Goal: Information Seeking & Learning: Learn about a topic

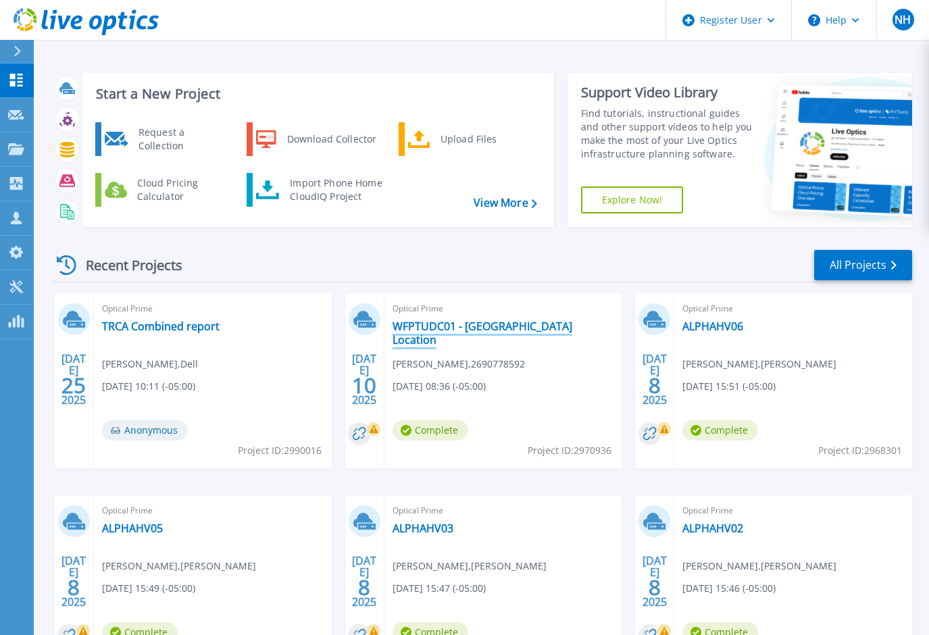
click at [472, 326] on link "WFPTUDC01 - [GEOGRAPHIC_DATA] Location" at bounding box center [503, 332] width 222 height 27
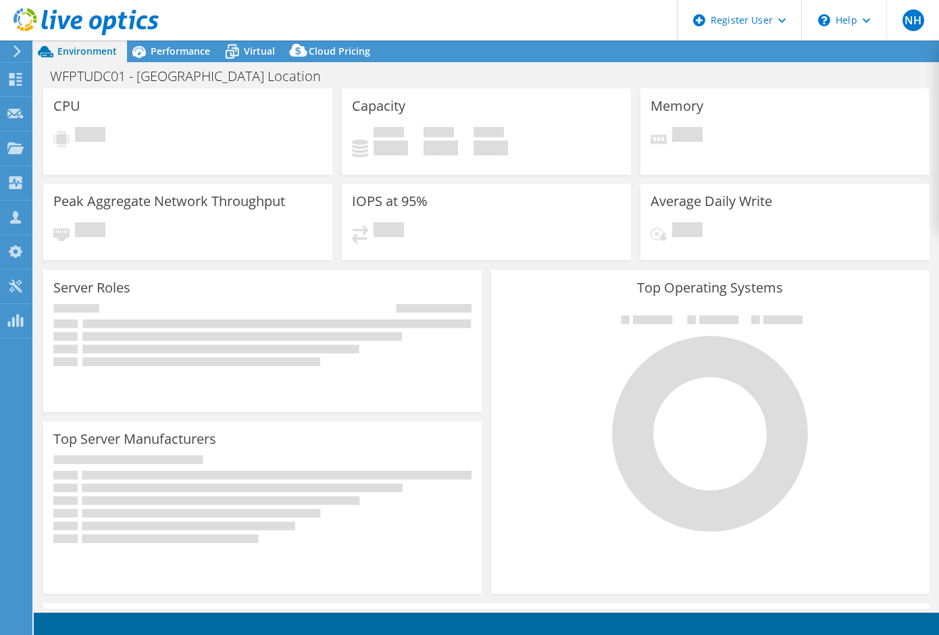
select select "USD"
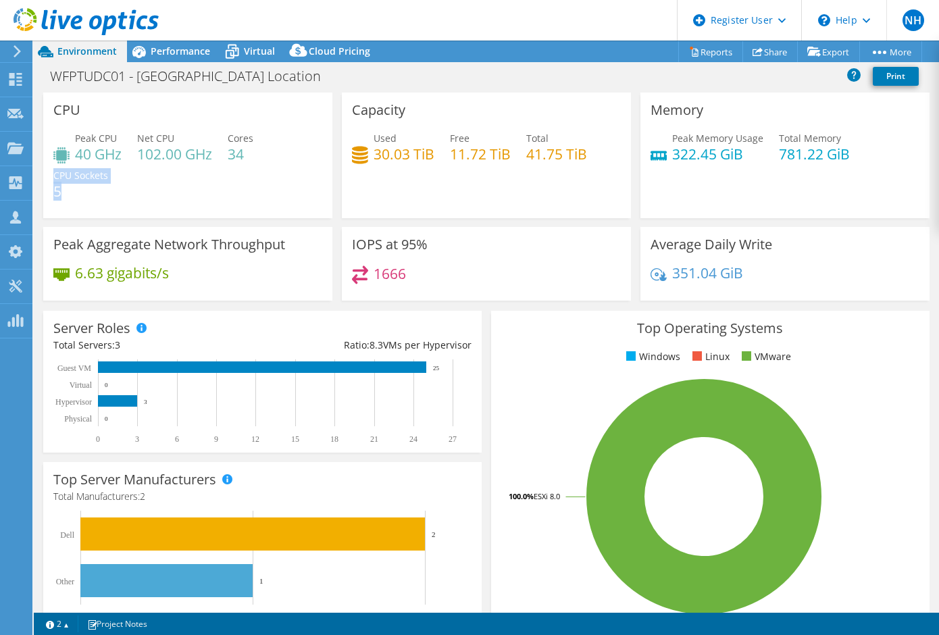
drag, startPoint x: 74, startPoint y: 186, endPoint x: 44, endPoint y: 192, distance: 31.1
click at [44, 192] on div "CPU Peak CPU 40 GHz Net CPU 102.00 GHz Cores 34 CPU Sockets 5" at bounding box center [187, 156] width 289 height 126
click at [247, 186] on div "Peak CPU 40 GHz Net CPU 102.00 GHz Cores 34 CPU Sockets 5" at bounding box center [187, 171] width 269 height 81
click at [449, 82] on div "WFPTUDC01 - [GEOGRAPHIC_DATA] Location Print" at bounding box center [486, 75] width 905 height 25
drag, startPoint x: 96, startPoint y: 190, endPoint x: 53, endPoint y: 187, distance: 43.3
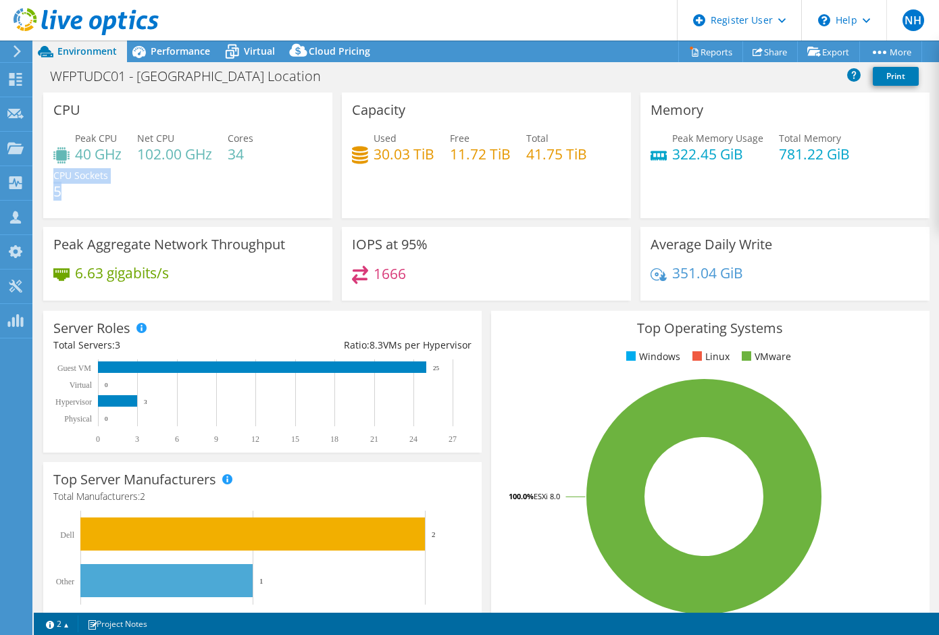
click at [53, 187] on div "CPU Peak CPU 40 GHz Net CPU 102.00 GHz Cores 34 CPU Sockets 5" at bounding box center [187, 156] width 289 height 126
drag, startPoint x: 53, startPoint y: 187, endPoint x: 136, endPoint y: 203, distance: 84.6
click at [136, 203] on div "Peak CPU 40 GHz Net CPU 102.00 GHz Cores 34 CPU Sockets 5" at bounding box center [187, 171] width 269 height 81
click at [195, 51] on span "Performance" at bounding box center [180, 51] width 59 height 13
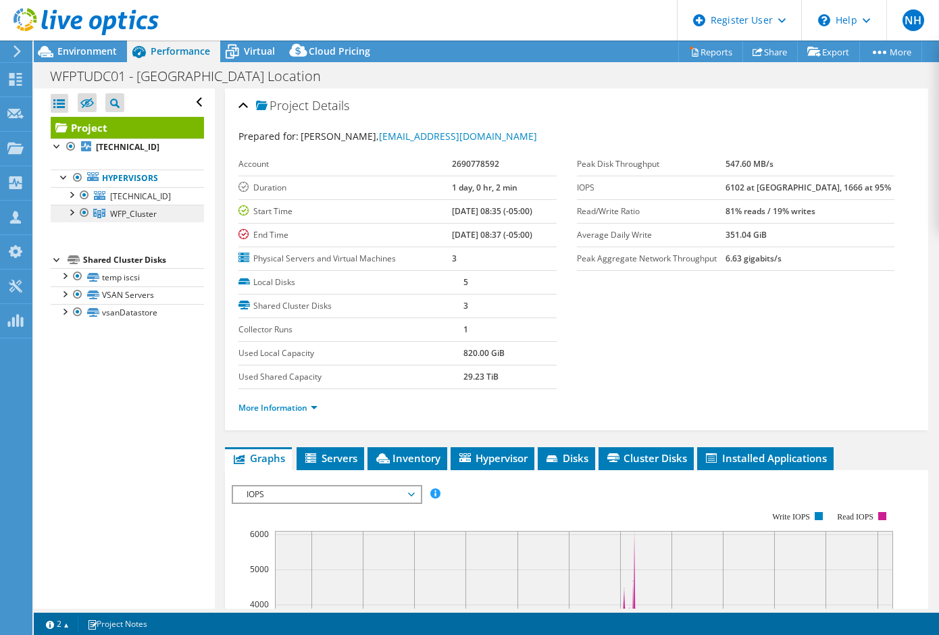
click at [141, 205] on link "WFP_Cluster" at bounding box center [127, 214] width 153 height 18
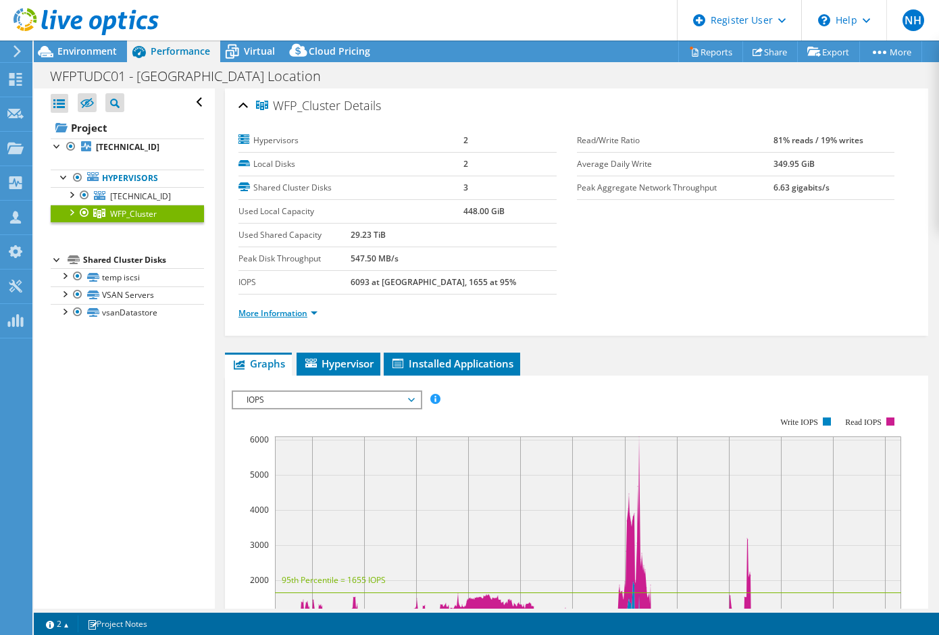
click at [299, 311] on link "More Information" at bounding box center [277, 312] width 79 height 11
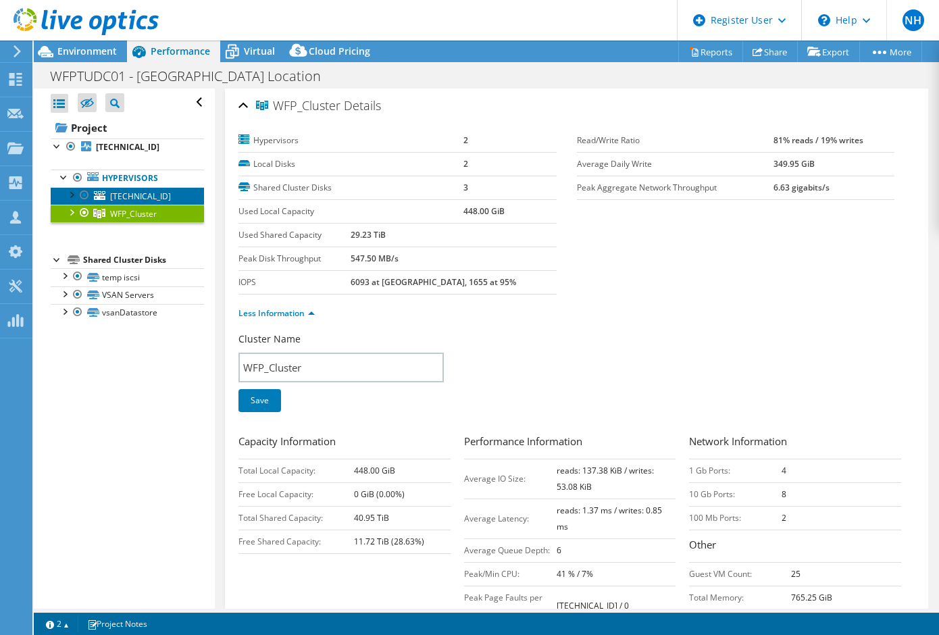
click at [137, 204] on link "[TECHNICAL_ID]" at bounding box center [127, 196] width 153 height 18
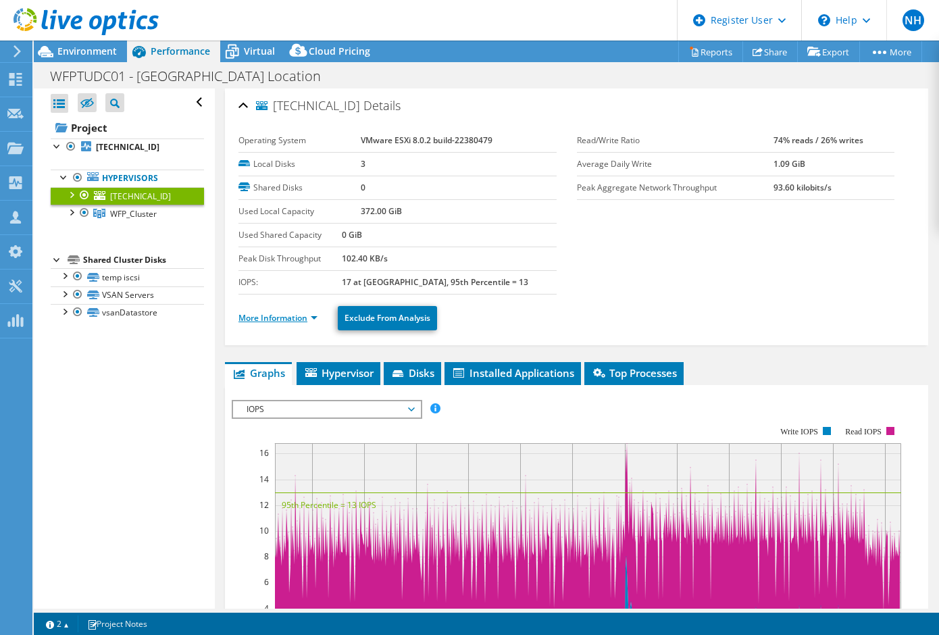
click at [315, 317] on link "More Information" at bounding box center [277, 317] width 79 height 11
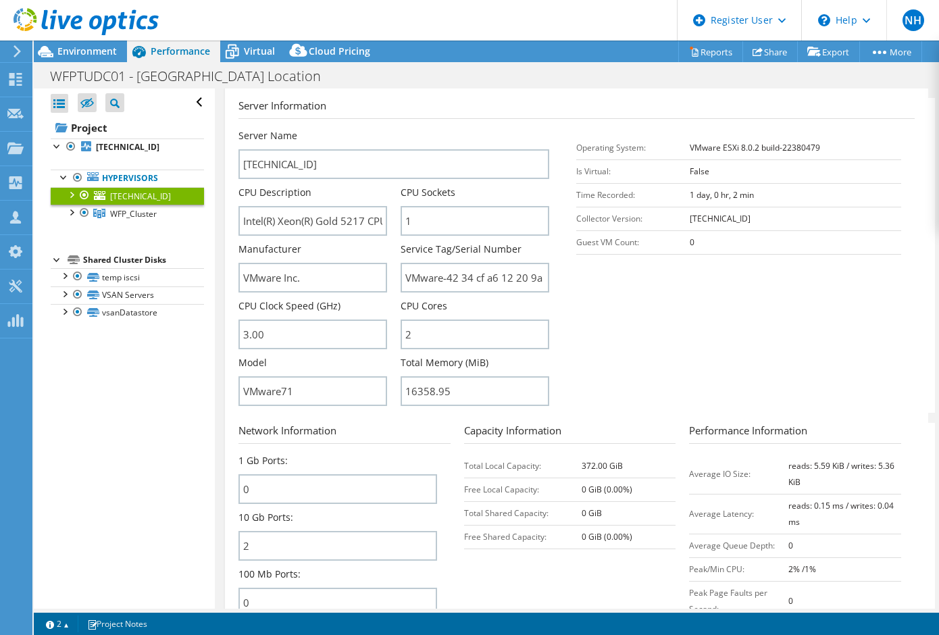
scroll to position [270, 0]
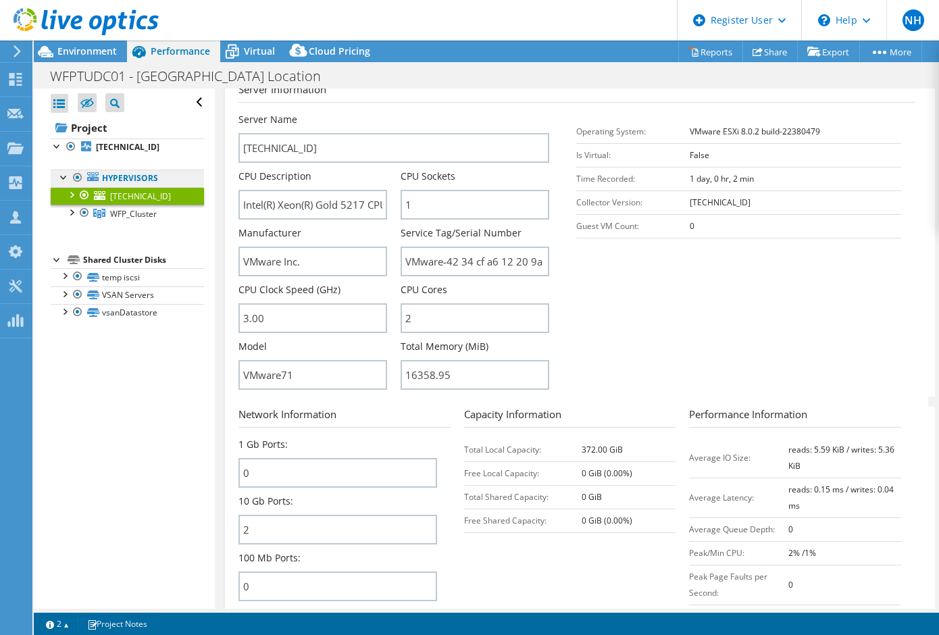
click at [114, 180] on link "Hypervisors" at bounding box center [127, 179] width 153 height 18
click at [128, 207] on link "WFP_Cluster" at bounding box center [127, 214] width 153 height 18
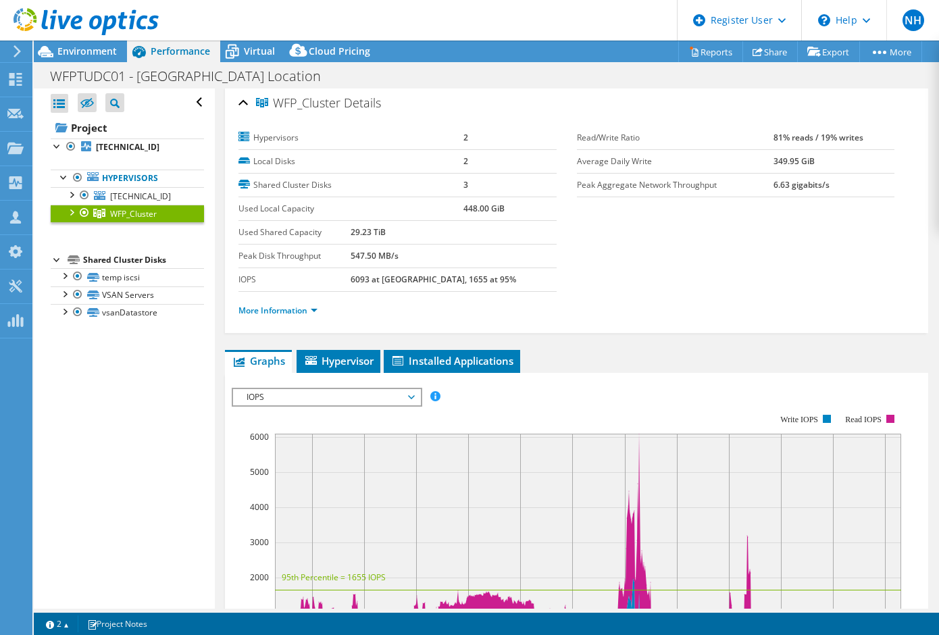
scroll to position [0, 0]
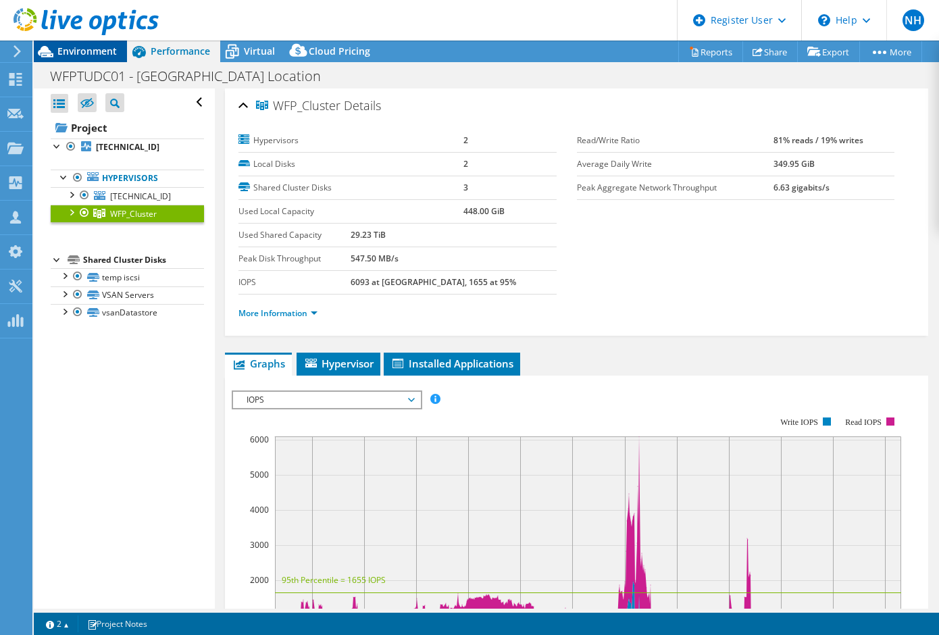
click at [95, 46] on span "Environment" at bounding box center [86, 51] width 59 height 13
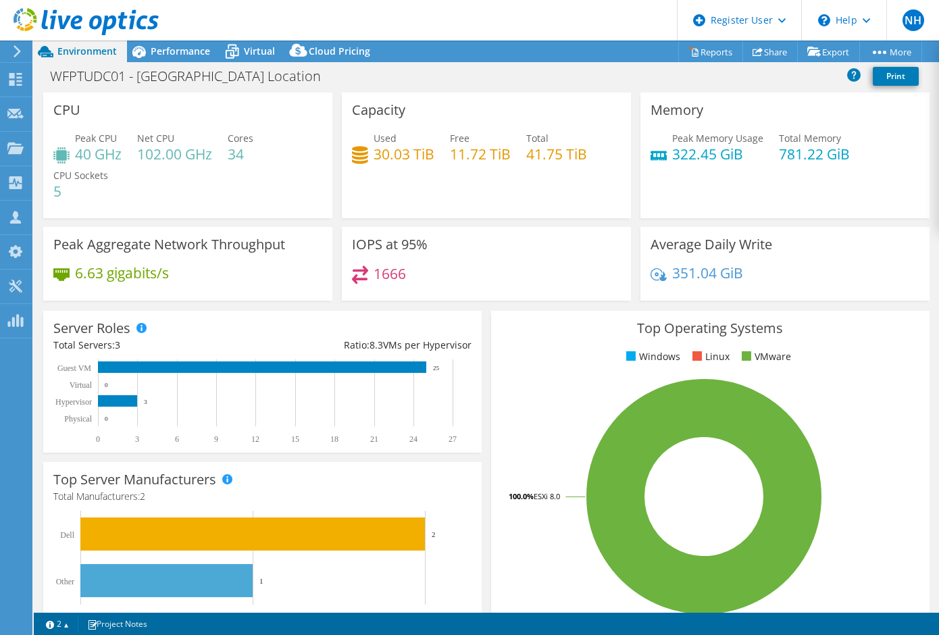
click at [584, 75] on div "WFPTUDC01 - [GEOGRAPHIC_DATA] Location Print" at bounding box center [486, 75] width 905 height 25
